Goal: Transaction & Acquisition: Book appointment/travel/reservation

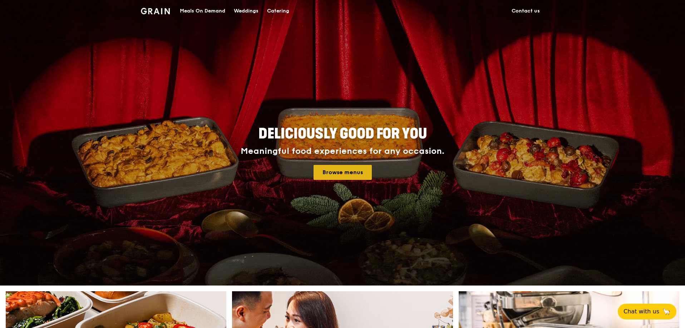
click at [351, 172] on link "Browse menus" at bounding box center [342, 172] width 58 height 15
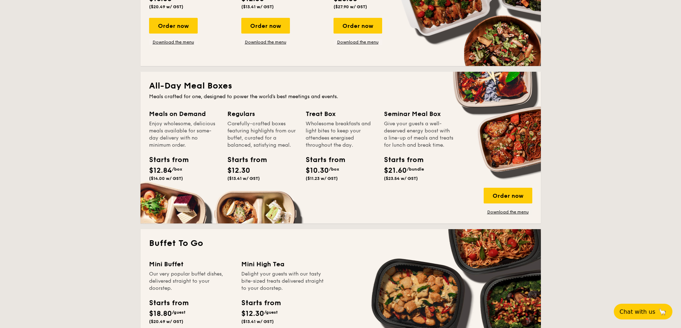
scroll to position [500, 0]
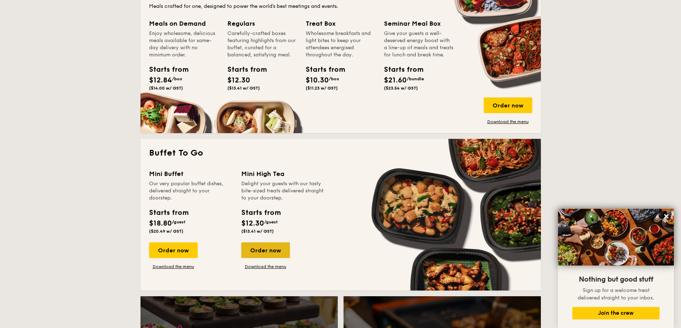
click at [259, 251] on div "Order now" at bounding box center [265, 251] width 49 height 16
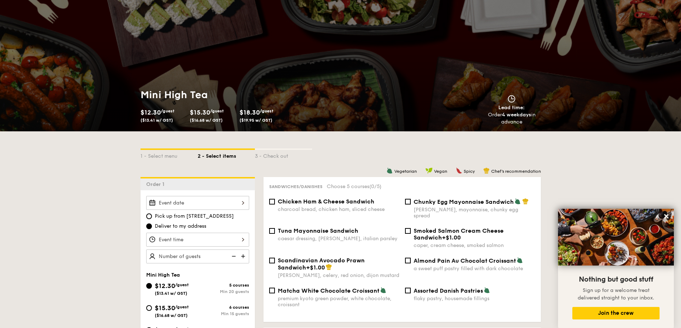
scroll to position [36, 0]
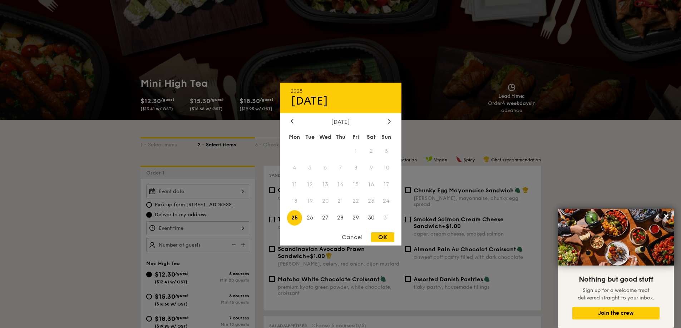
click at [240, 190] on div "2025 Aug [DATE] Tue Wed Thu Fri Sat Sun 1 2 3 4 5 6 7 8 9 10 11 12 13 14 15 16 …" at bounding box center [197, 192] width 103 height 14
click at [391, 124] on div at bounding box center [389, 121] width 6 height 7
click at [294, 153] on span "1" at bounding box center [294, 150] width 15 height 15
click at [384, 235] on div "OK" at bounding box center [382, 238] width 23 height 10
type input "[DATE]"
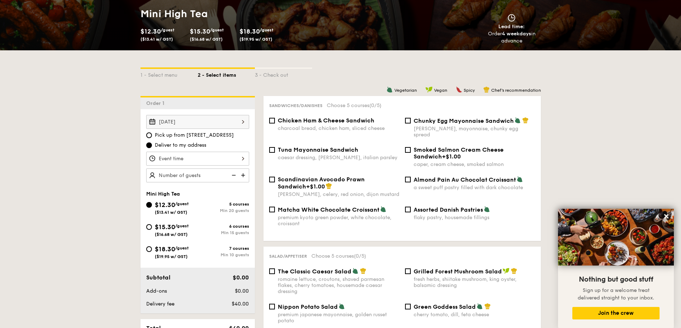
scroll to position [107, 0]
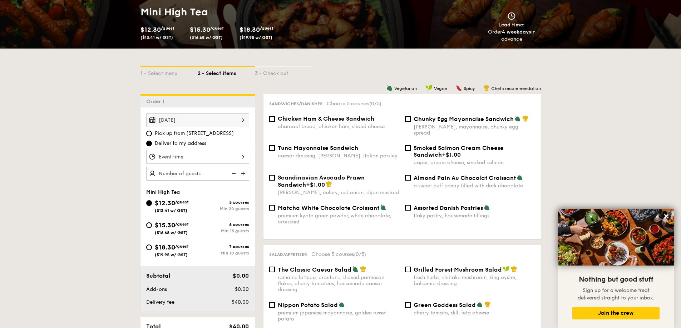
click at [246, 177] on img at bounding box center [243, 174] width 11 height 14
click at [244, 176] on img at bounding box center [243, 174] width 11 height 14
type input "30 guests"
click at [218, 163] on div at bounding box center [197, 157] width 103 height 14
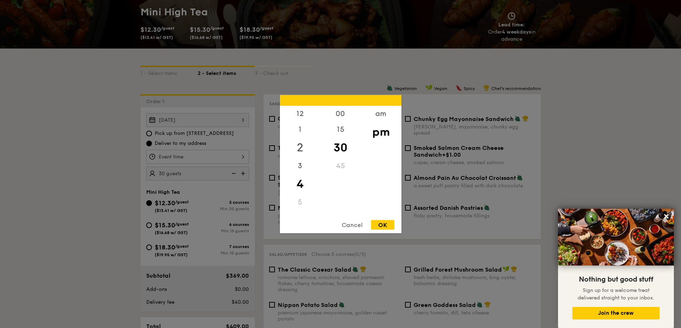
click at [306, 150] on div "2" at bounding box center [300, 147] width 40 height 21
click at [383, 223] on div "OK" at bounding box center [382, 225] width 23 height 10
type input "2:30PM"
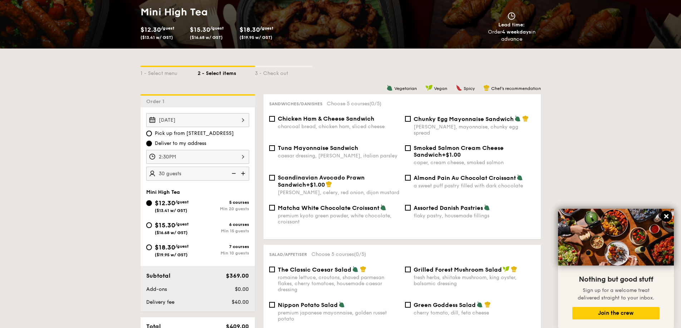
click at [665, 217] on icon at bounding box center [666, 216] width 6 height 6
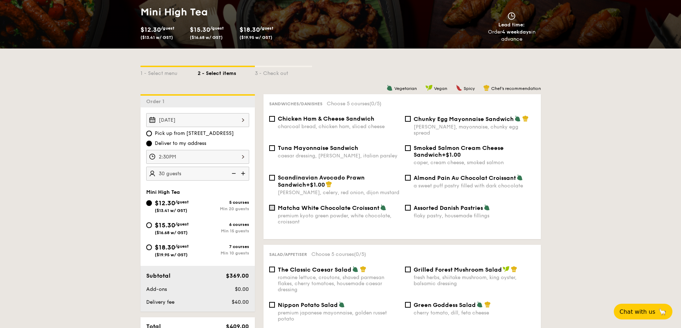
click at [270, 205] on input "Matcha White Chocolate Croissant premium kyoto green powder, white chocolate, c…" at bounding box center [272, 208] width 6 height 6
checkbox input "true"
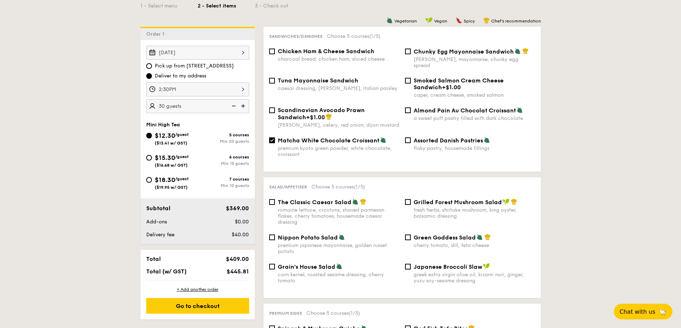
scroll to position [179, 0]
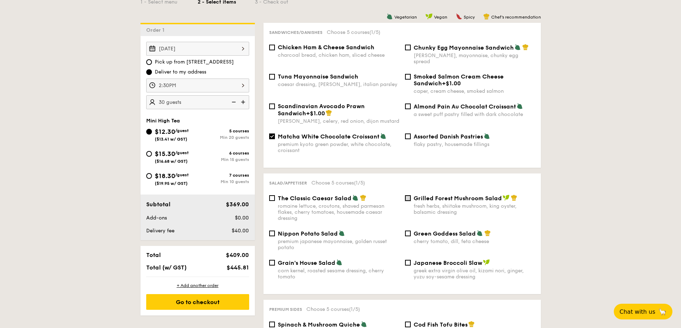
click at [410, 195] on input "Grilled Forest Mushroom Salad fresh herbs, shiitake mushroom, king oyster, bals…" at bounding box center [408, 198] width 6 height 6
checkbox input "true"
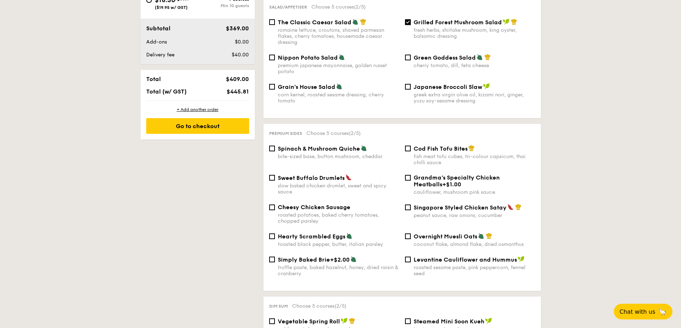
scroll to position [357, 0]
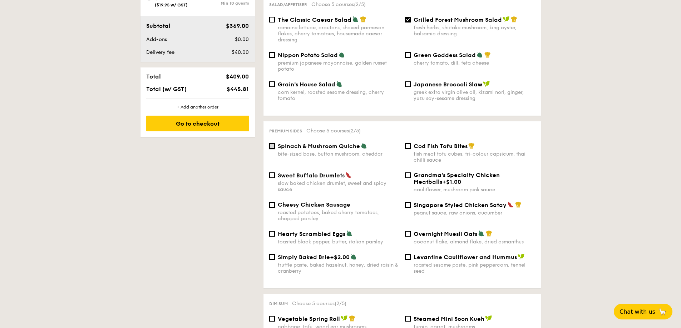
click at [273, 143] on input "Spinach & Mushroom Quiche bite-sized base, button mushroom, cheddar" at bounding box center [272, 146] width 6 height 6
checkbox input "true"
click at [275, 172] on div "Sweet Buffalo Drumlets slow baked chicken drumlet, sweet and spicy sauce" at bounding box center [334, 182] width 136 height 21
click at [272, 173] on input "Sweet Buffalo Drumlets slow baked chicken drumlet, sweet and spicy sauce" at bounding box center [272, 176] width 6 height 6
checkbox input "true"
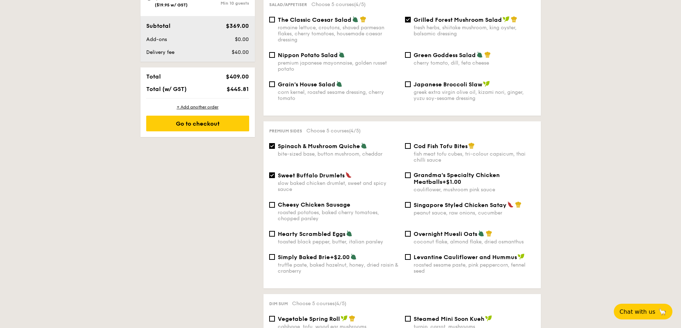
drag, startPoint x: 277, startPoint y: 143, endPoint x: 271, endPoint y: 144, distance: 6.5
click at [276, 143] on div "Spinach & Mushroom Quiche bite-sized base, button mushroom, cheddar" at bounding box center [334, 150] width 136 height 15
click at [273, 143] on input "Spinach & Mushroom Quiche bite-sized base, button mushroom, cheddar" at bounding box center [272, 146] width 6 height 6
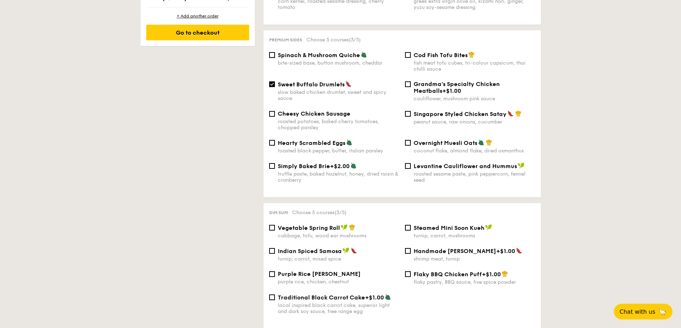
scroll to position [465, 0]
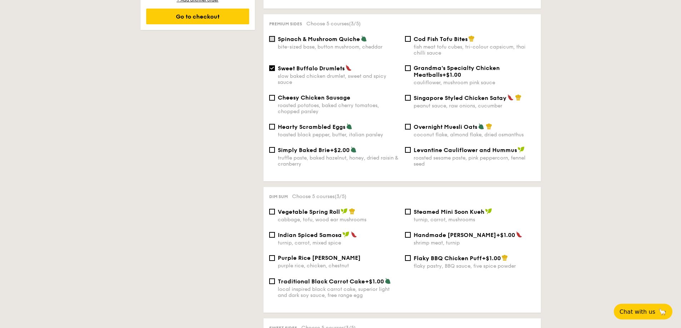
click at [270, 36] on input "Spinach & Mushroom Quiche bite-sized base, button mushroom, cheddar" at bounding box center [272, 39] width 6 height 6
checkbox input "true"
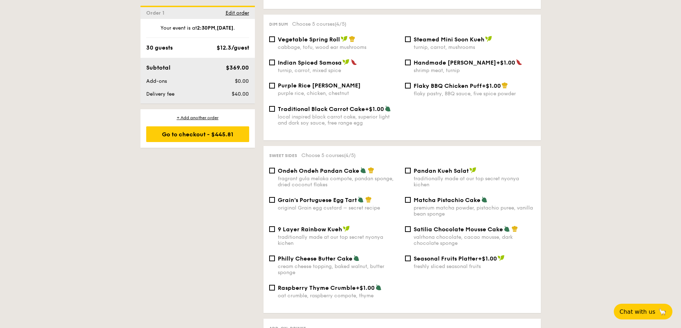
scroll to position [643, 0]
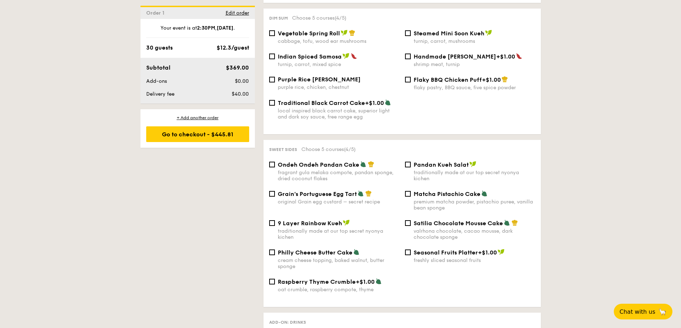
click at [328, 199] on div "original Grain egg custard – secret recipe" at bounding box center [338, 202] width 121 height 6
click at [275, 195] on input "Grain's Portuguese Egg Tart original Grain egg custard – secret recipe" at bounding box center [272, 194] width 6 height 6
checkbox input "true"
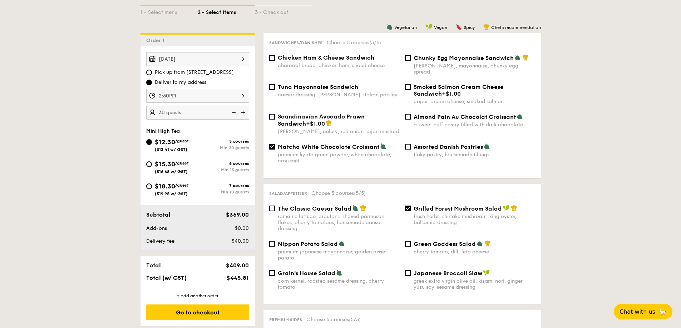
scroll to position [143, 0]
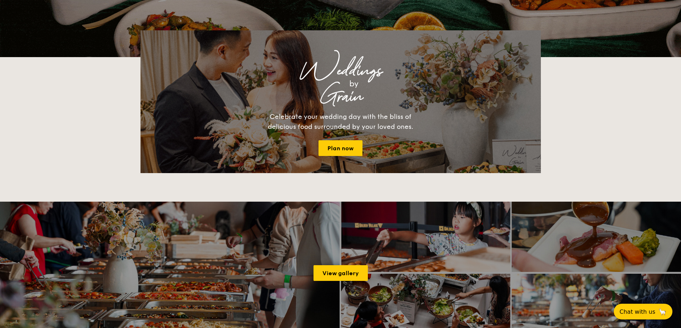
scroll to position [1281, 0]
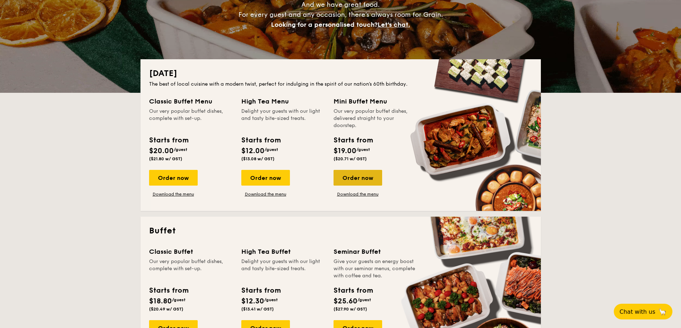
click at [371, 175] on div "Order now" at bounding box center [357, 178] width 49 height 16
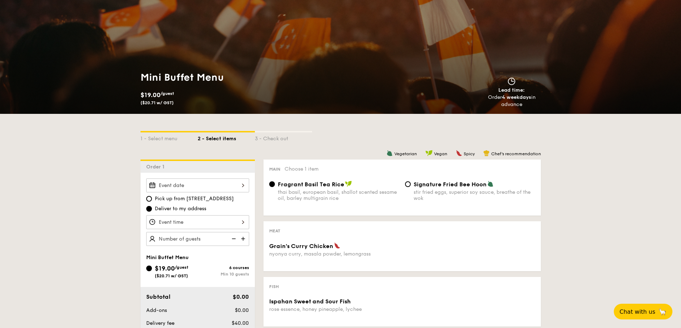
scroll to position [107, 0]
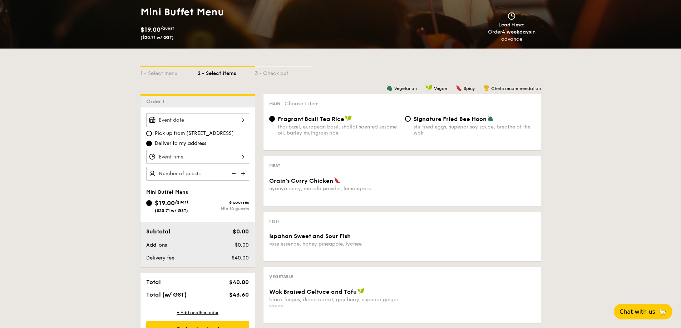
click at [236, 118] on div at bounding box center [197, 120] width 103 height 14
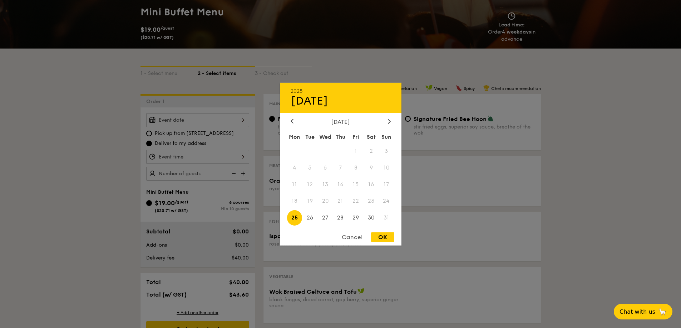
click at [383, 124] on div "[DATE]" at bounding box center [341, 121] width 100 height 7
click at [386, 124] on div at bounding box center [389, 121] width 6 height 7
click at [294, 152] on span "1" at bounding box center [294, 150] width 15 height 15
click at [291, 117] on div "2025 Aug 25 September 2025 Mon Tue Wed Thu Fri Sat Sun 1 2 3 4 5 6 7 8 9 10 11 …" at bounding box center [340, 164] width 121 height 163
click at [291, 119] on icon at bounding box center [292, 121] width 3 height 5
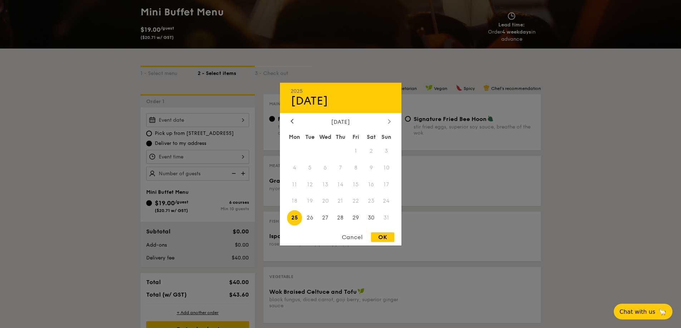
click at [391, 121] on div at bounding box center [389, 121] width 6 height 7
click at [291, 148] on span "1" at bounding box center [294, 150] width 15 height 15
click at [380, 238] on div "OK" at bounding box center [382, 238] width 23 height 10
type input "Aug 25, 2025"
click at [225, 124] on div "Aug 25, 2025 2025 Aug 25 August 2025 Mon Tue Wed Thu Fri Sat Sun 1 2 3 4 5 6 7 …" at bounding box center [197, 120] width 103 height 14
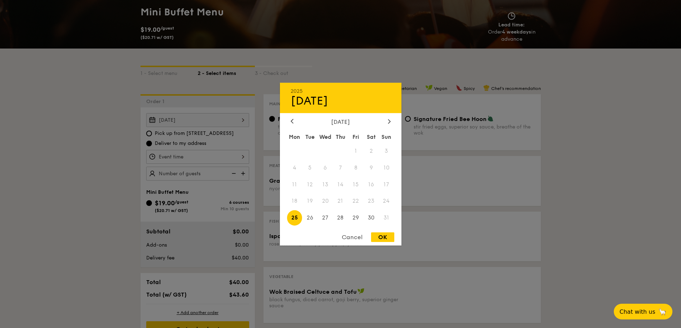
click at [383, 239] on div "OK" at bounding box center [382, 238] width 23 height 10
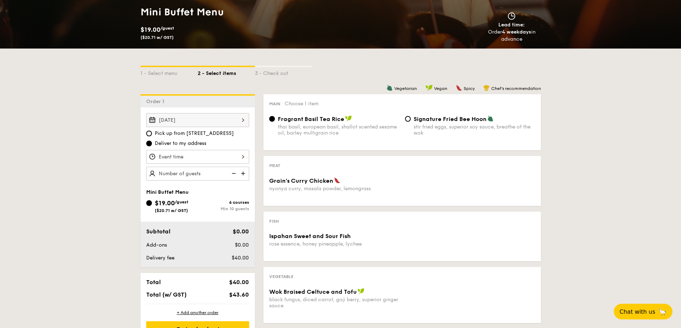
click at [243, 174] on img at bounding box center [243, 174] width 11 height 14
type input "20 guests"
click at [231, 118] on div "Aug 25, 2025" at bounding box center [197, 120] width 103 height 14
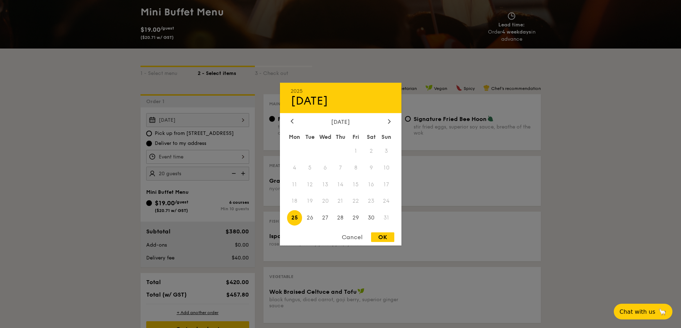
click at [385, 122] on div "[DATE]" at bounding box center [341, 121] width 100 height 7
click at [390, 121] on icon at bounding box center [389, 121] width 2 height 4
click at [172, 239] on div at bounding box center [340, 164] width 681 height 328
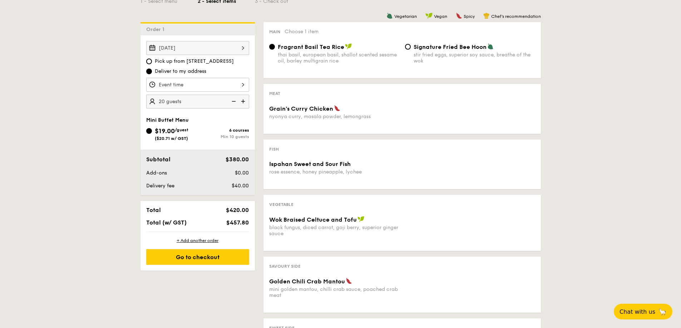
scroll to position [179, 0]
click at [409, 45] on input "Signature Fried Bee Hoon stir fried eggs, superior soy sauce, breathe of the wok" at bounding box center [408, 48] width 6 height 6
radio input "true"
